Goal: Information Seeking & Learning: Learn about a topic

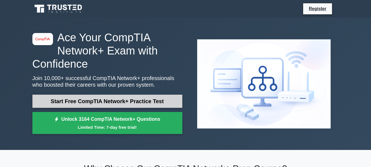
click at [141, 102] on link "Start Free CompTIA Network+ Practice Test" at bounding box center [107, 101] width 150 height 13
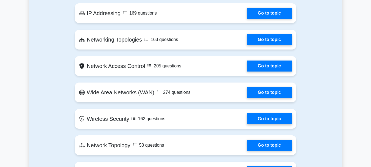
scroll to position [522, 0]
